Goal: Task Accomplishment & Management: Use online tool/utility

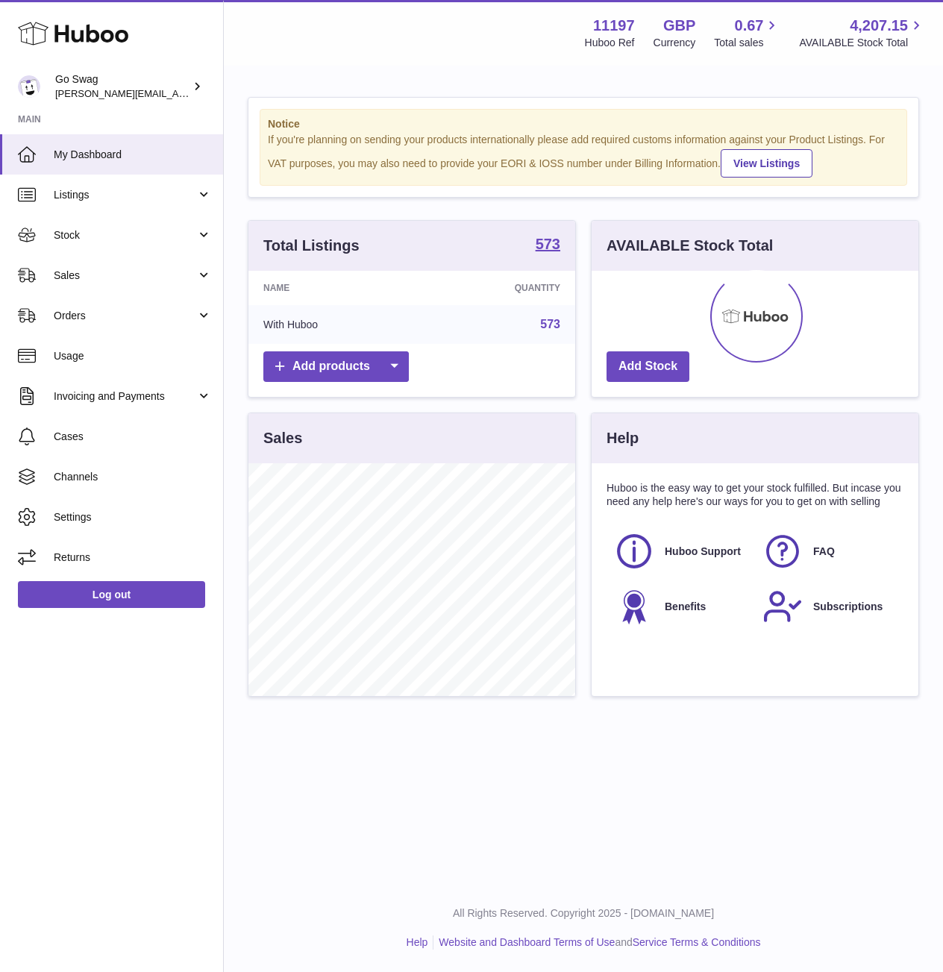
scroll to position [233, 327]
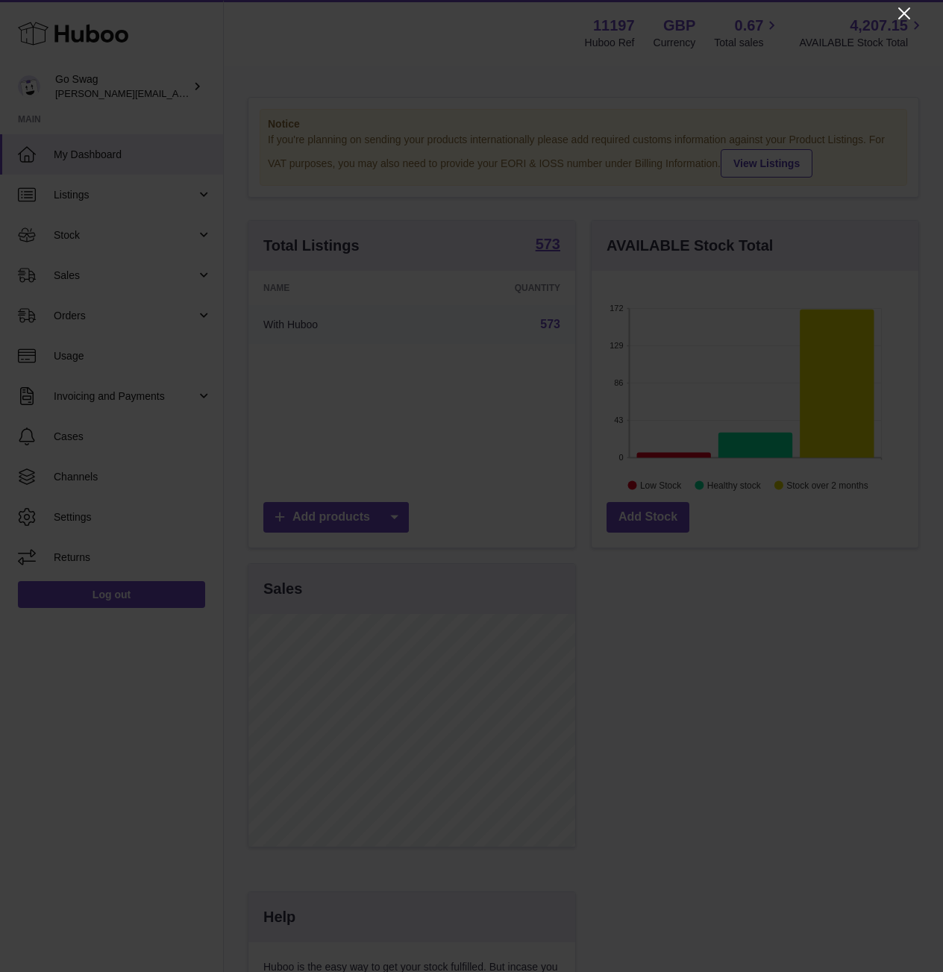
click at [905, 17] on icon "Close" at bounding box center [904, 13] width 18 height 18
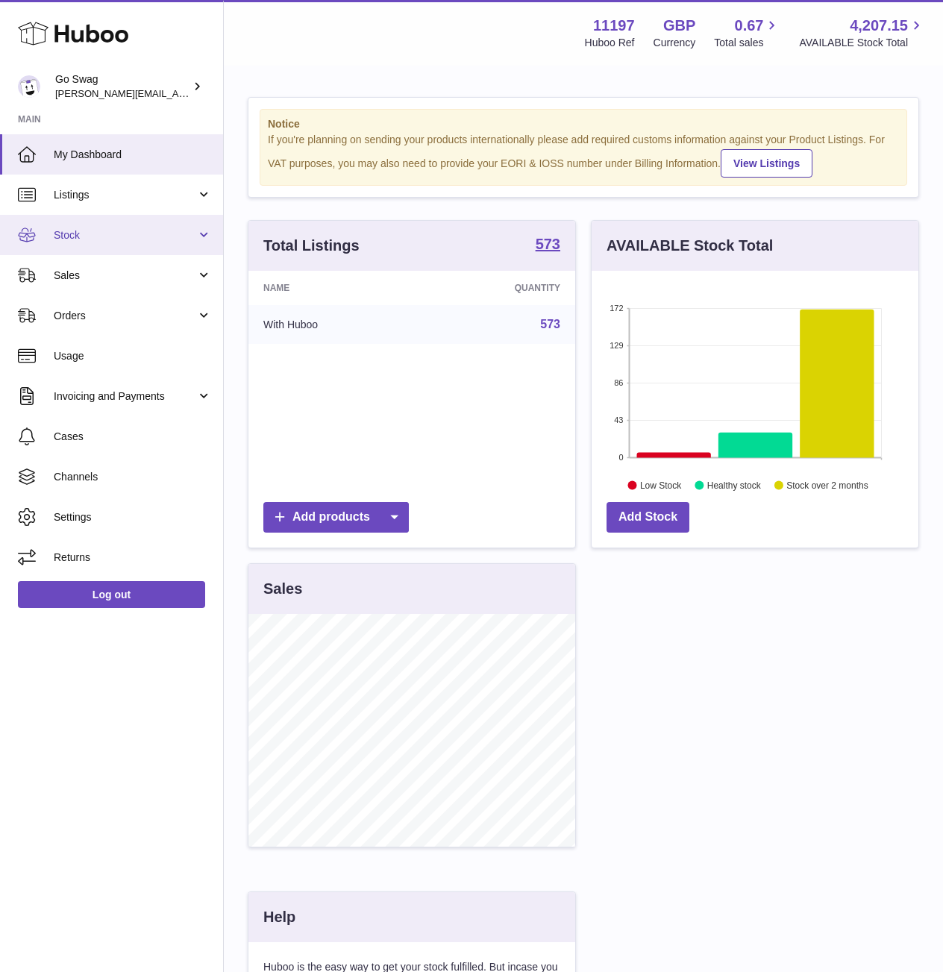
click at [123, 230] on span "Stock" at bounding box center [125, 235] width 142 height 14
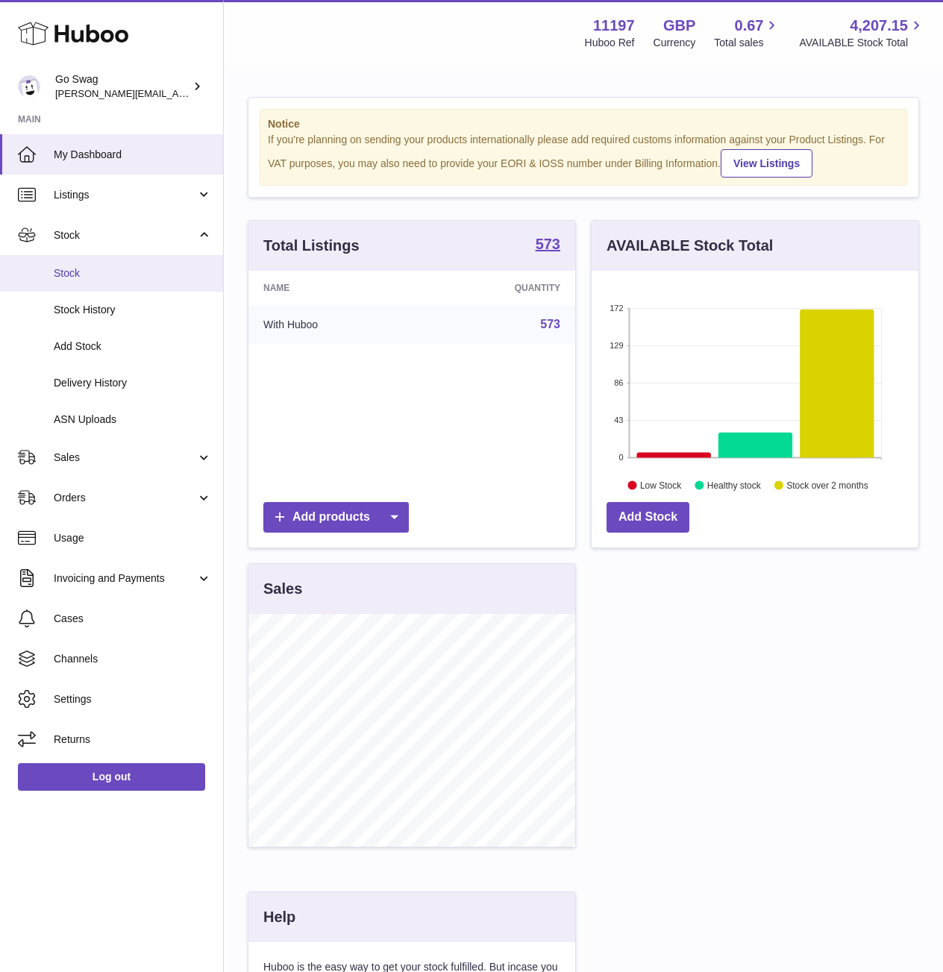
click at [122, 272] on span "Stock" at bounding box center [133, 273] width 158 height 14
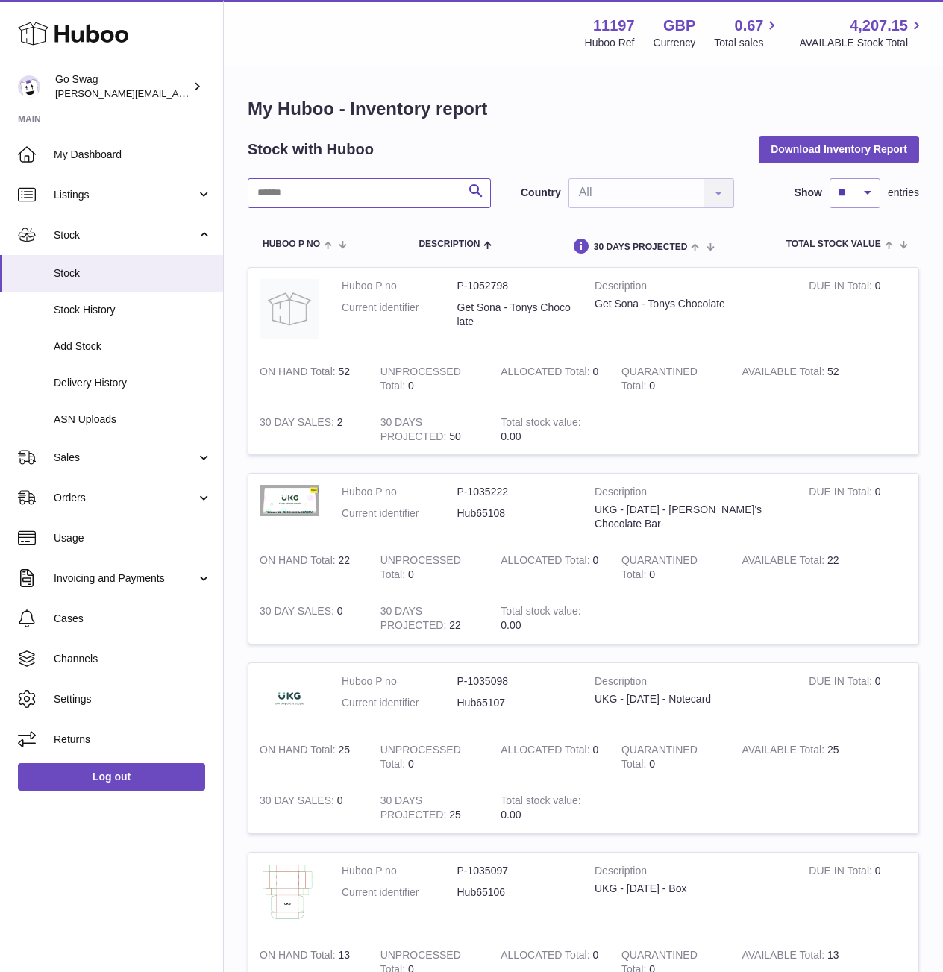
click at [375, 178] on input "text" at bounding box center [369, 193] width 243 height 30
type input "*******"
